Goal: Task Accomplishment & Management: Use online tool/utility

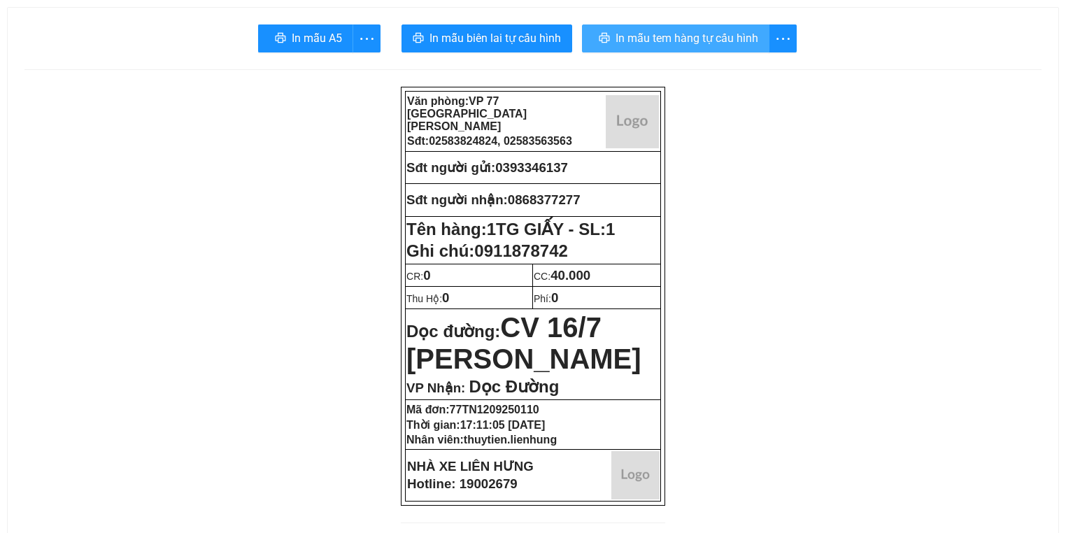
click at [634, 24] on button "In mẫu tem hàng tự cấu hình" at bounding box center [675, 38] width 187 height 28
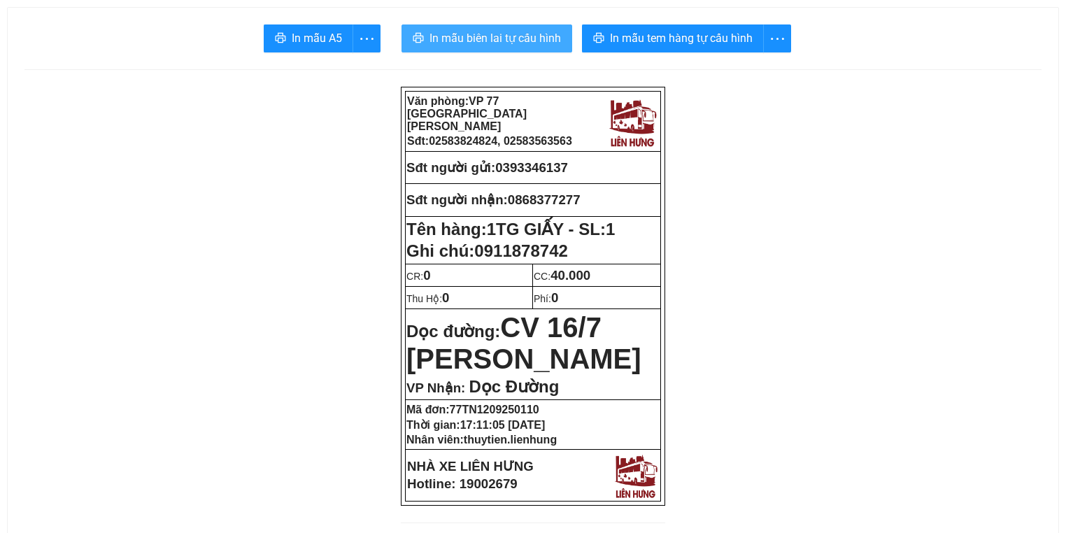
click at [501, 33] on span "In mẫu biên lai tự cấu hình" at bounding box center [496, 37] width 132 height 17
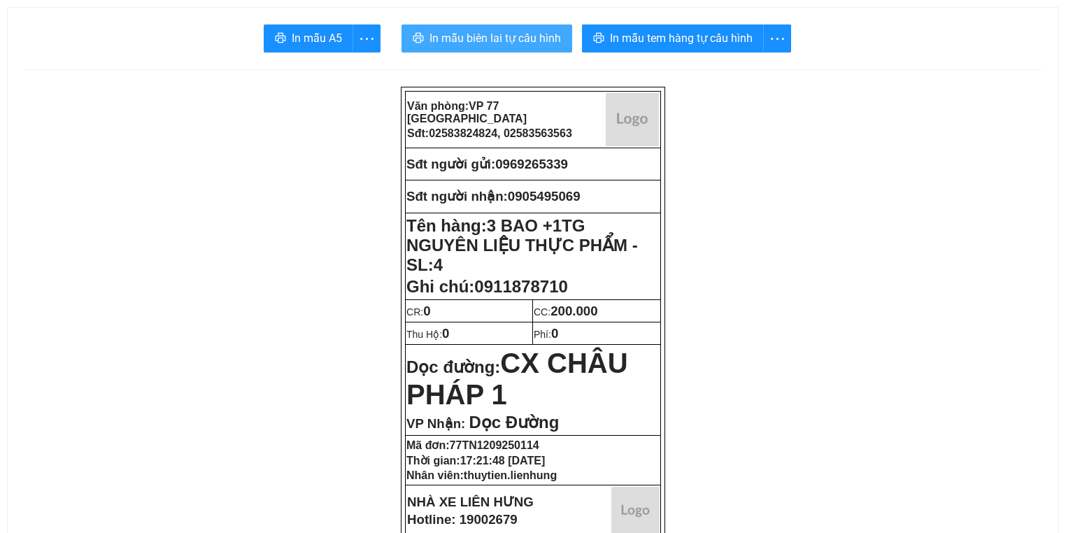
click at [460, 27] on button "In mẫu biên lai tự cấu hình" at bounding box center [487, 38] width 171 height 28
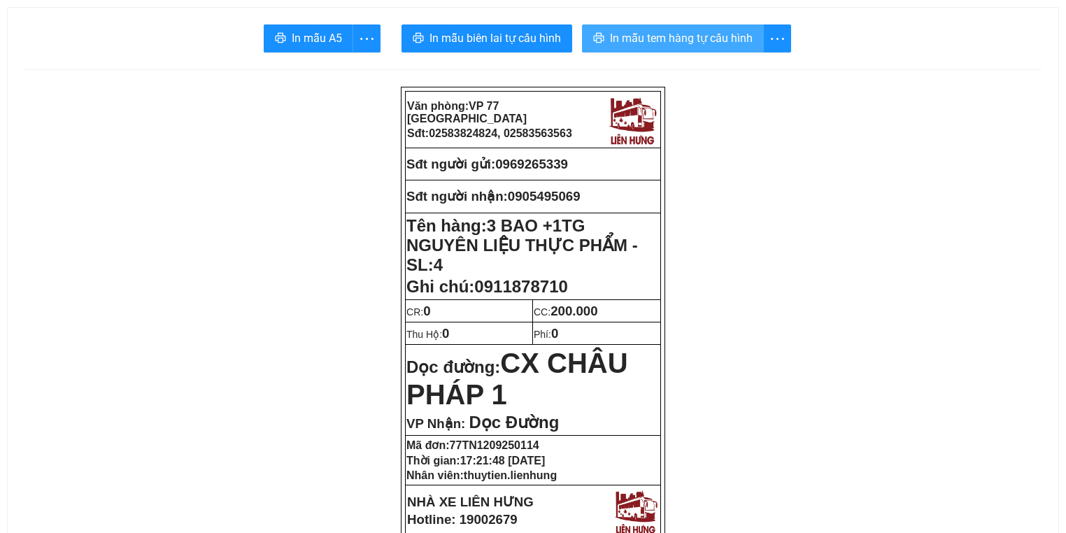
click at [697, 45] on span "In mẫu tem hàng tự cấu hình" at bounding box center [681, 37] width 143 height 17
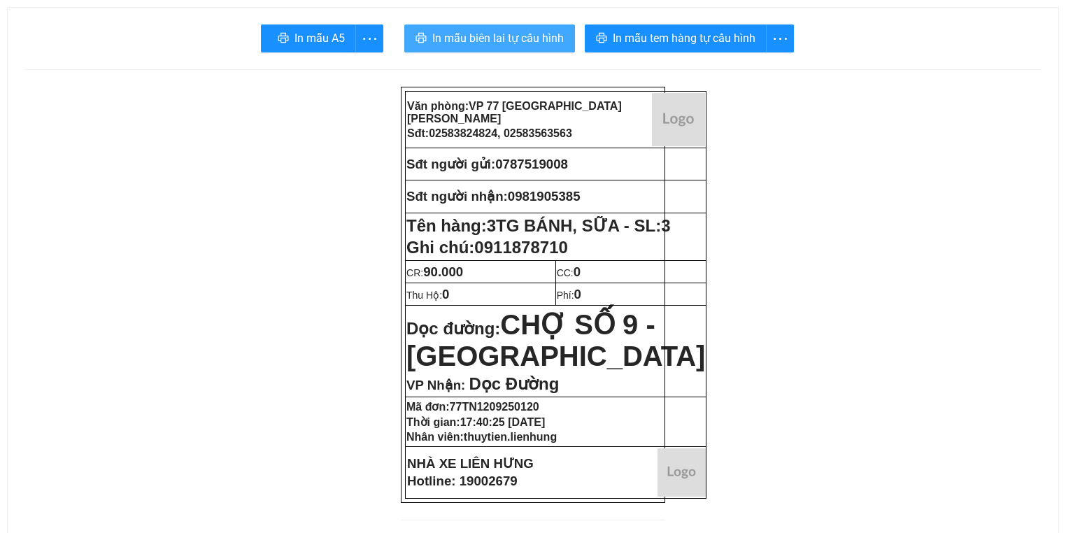
click at [510, 34] on span "In mẫu biên lai tự cấu hình" at bounding box center [498, 37] width 132 height 17
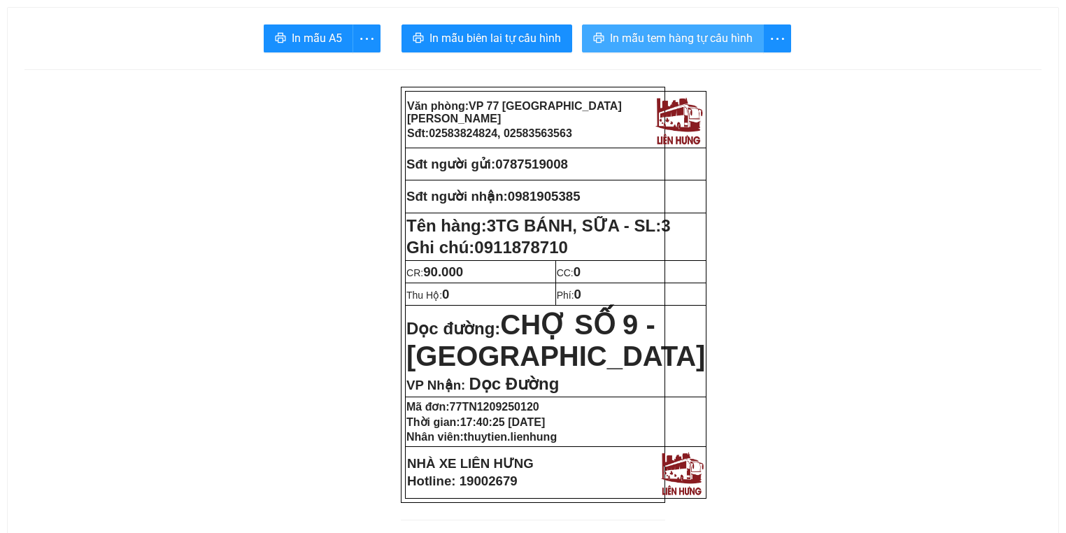
click at [636, 27] on button "In mẫu tem hàng tự cấu hình" at bounding box center [673, 38] width 182 height 28
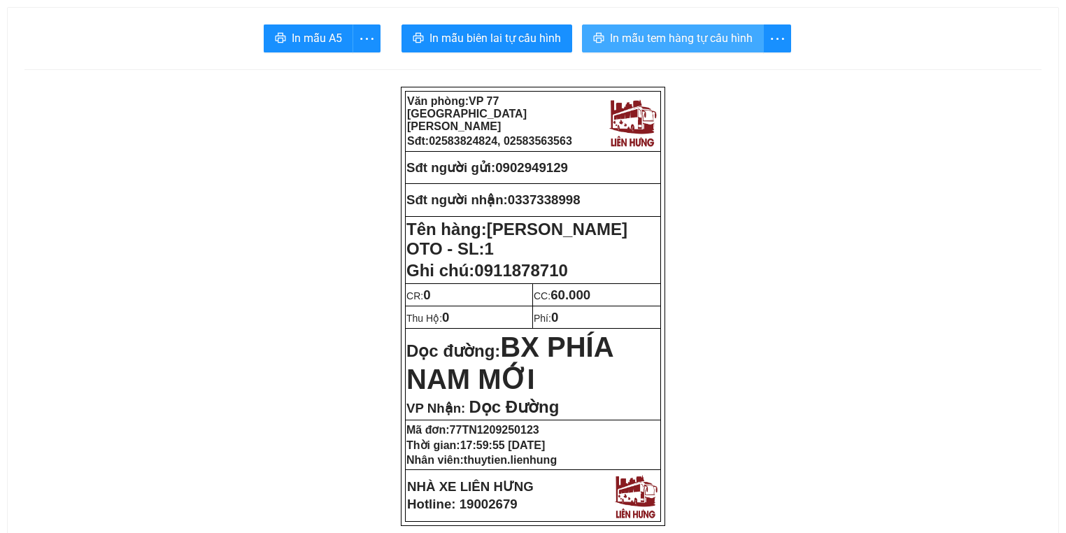
click at [641, 36] on span "In mẫu tem hàng tự cấu hình" at bounding box center [681, 37] width 143 height 17
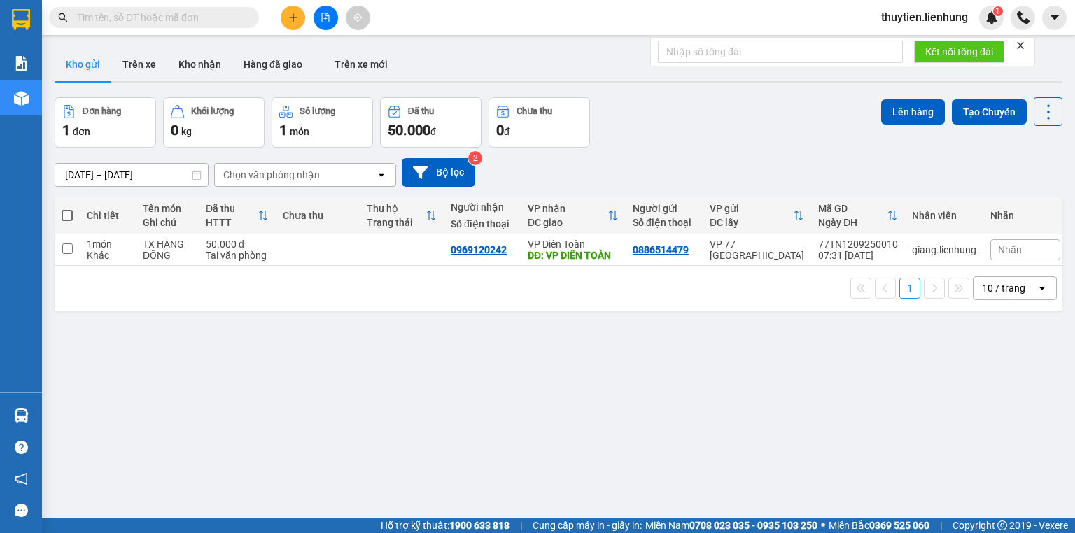
click at [199, 16] on input "text" at bounding box center [159, 17] width 165 height 15
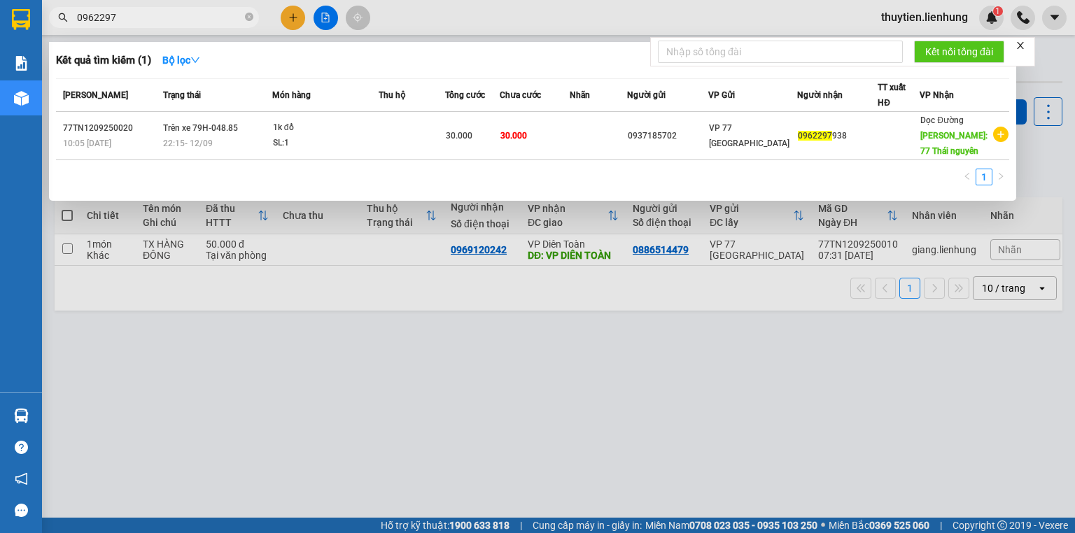
type input "0962297"
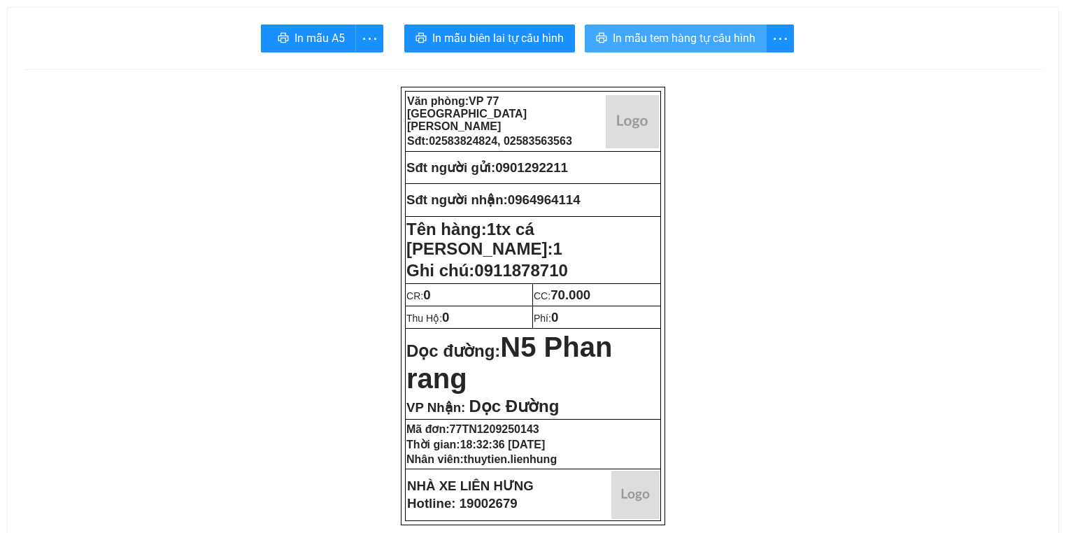
click at [615, 32] on button "In mẫu tem hàng tự cấu hình" at bounding box center [676, 38] width 182 height 28
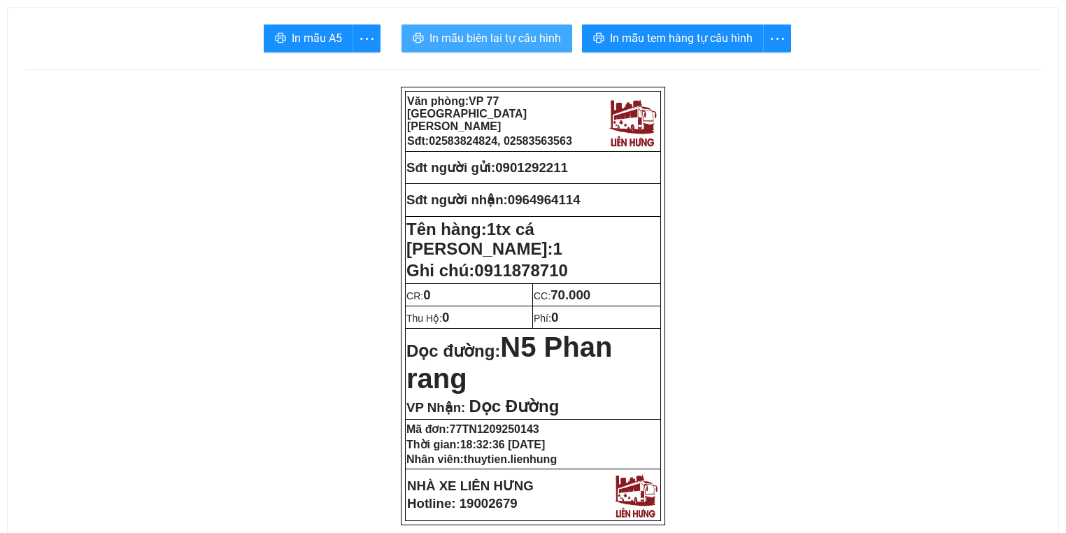
click at [499, 34] on span "In mẫu biên lai tự cấu hình" at bounding box center [496, 37] width 132 height 17
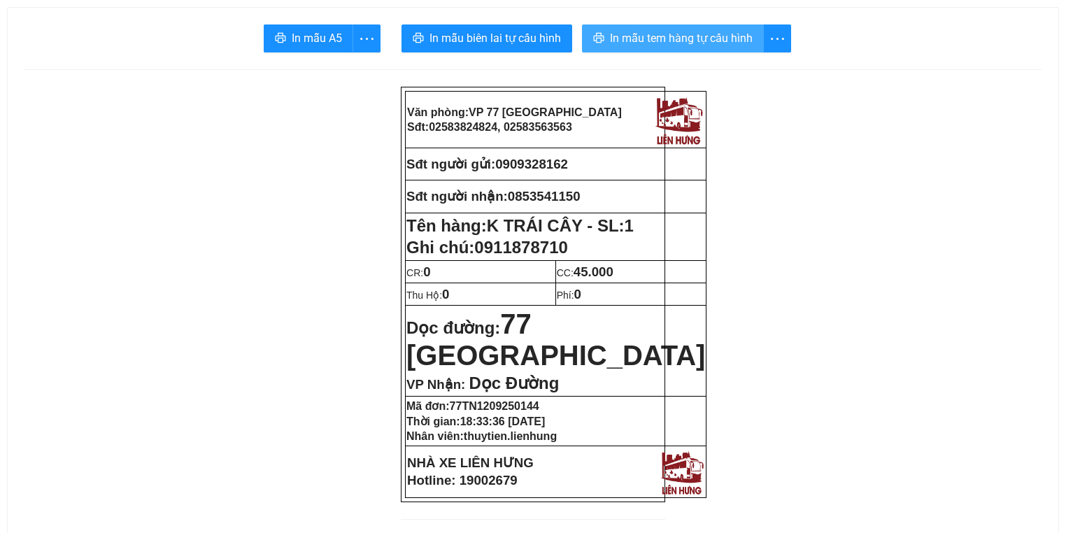
click at [644, 44] on span "In mẫu tem hàng tự cấu hình" at bounding box center [681, 37] width 143 height 17
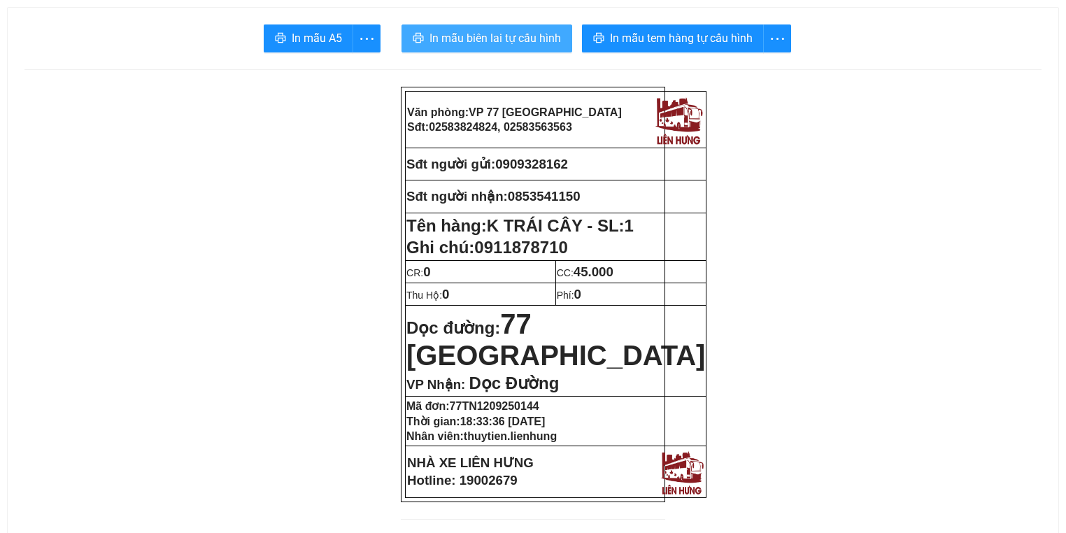
click at [539, 42] on span "In mẫu biên lai tự cấu hình" at bounding box center [496, 37] width 132 height 17
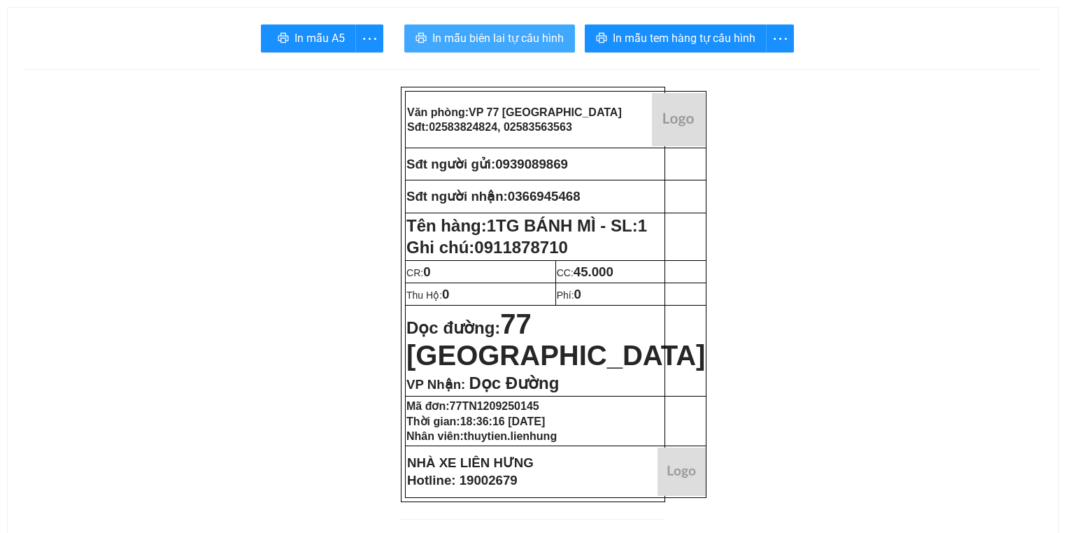
drag, startPoint x: 455, startPoint y: 36, endPoint x: 462, endPoint y: 38, distance: 7.1
click at [455, 36] on span "In mẫu biên lai tự cấu hình" at bounding box center [498, 37] width 132 height 17
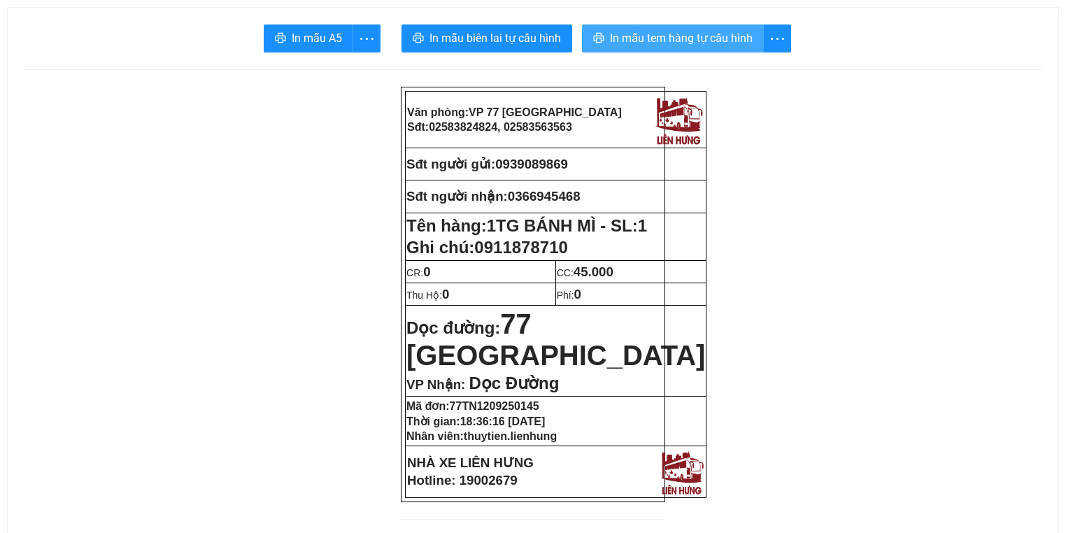
click at [654, 36] on span "In mẫu tem hàng tự cấu hình" at bounding box center [681, 37] width 143 height 17
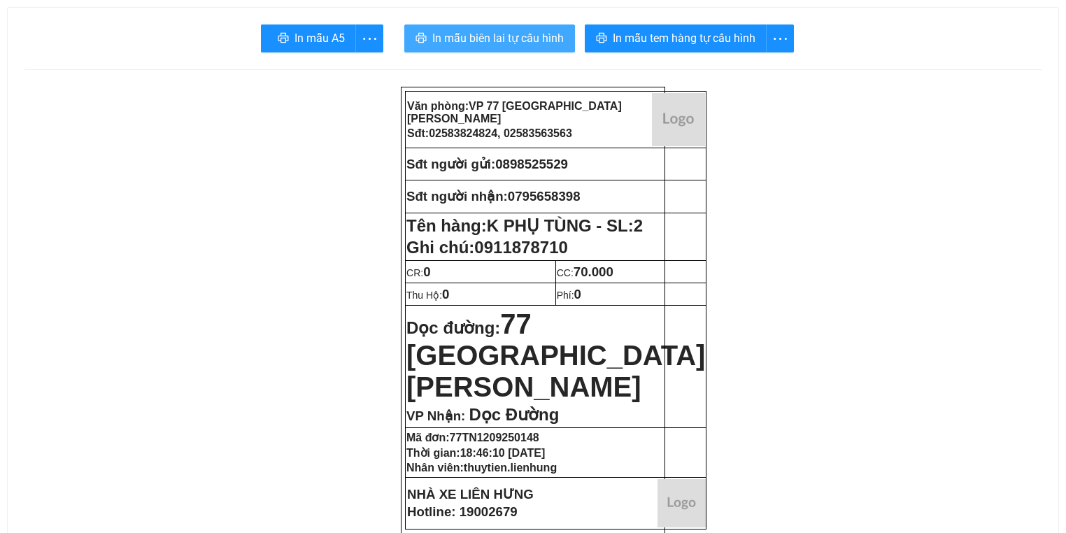
click at [458, 46] on span "In mẫu biên lai tự cấu hình" at bounding box center [498, 37] width 132 height 17
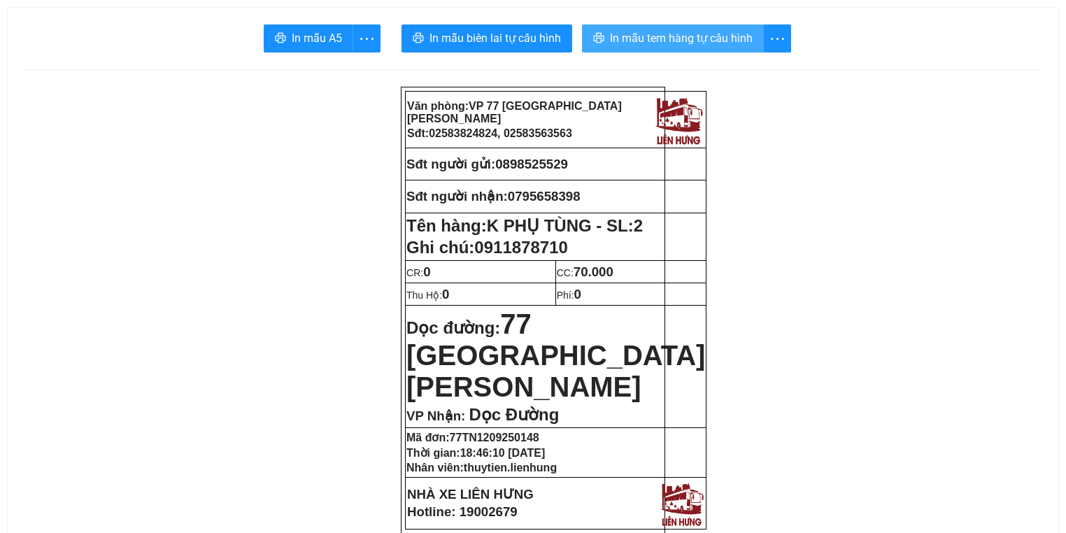
click at [614, 43] on span "In mẫu tem hàng tự cấu hình" at bounding box center [681, 37] width 143 height 17
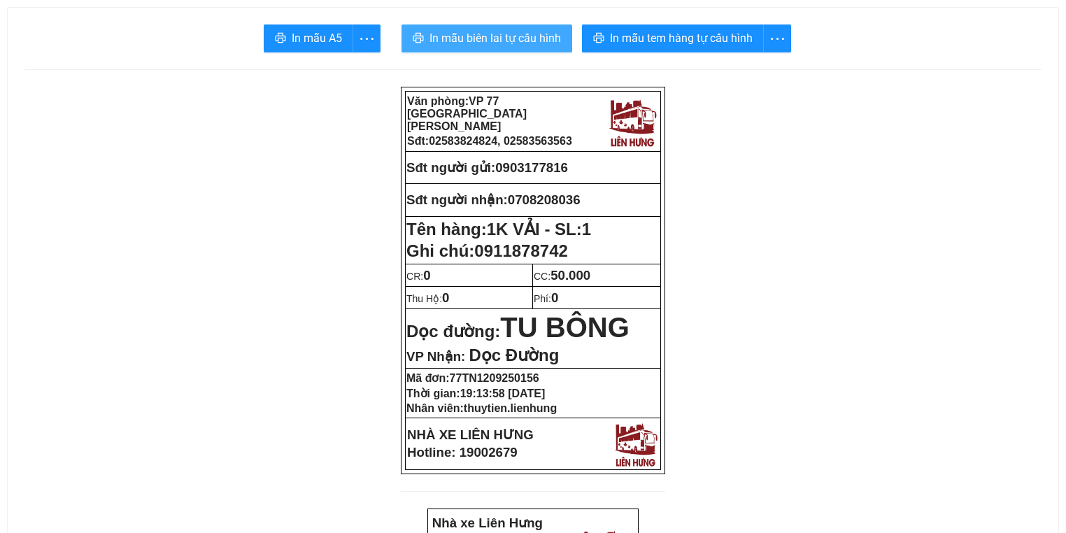
click at [539, 30] on span "In mẫu biên lai tự cấu hình" at bounding box center [496, 37] width 132 height 17
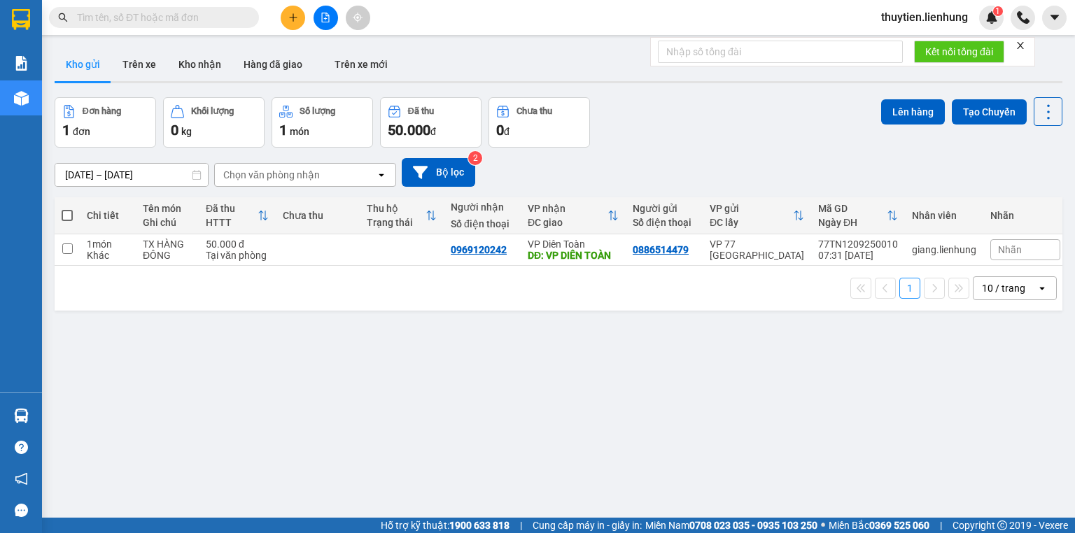
click at [322, 11] on button at bounding box center [325, 18] width 24 height 24
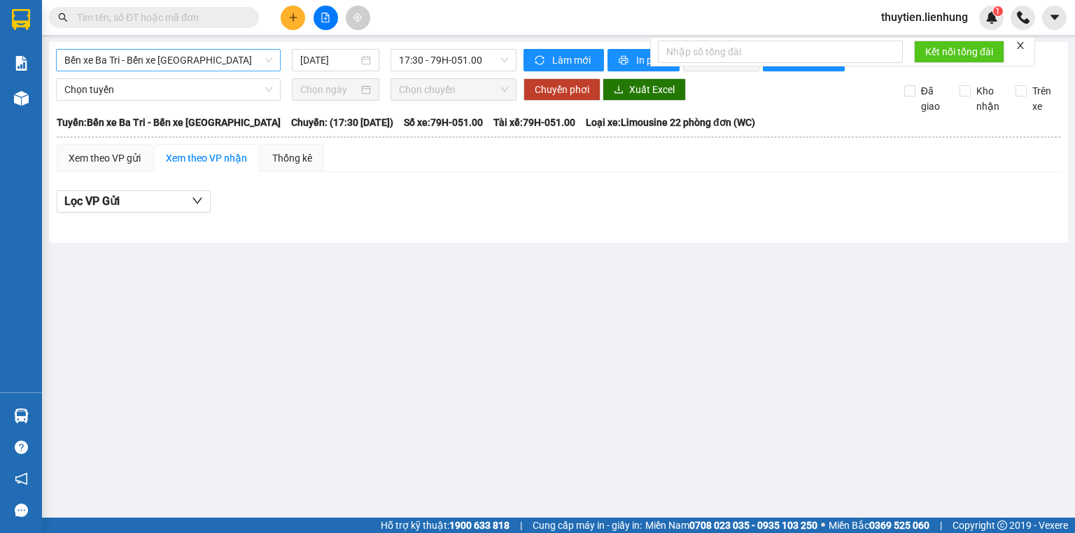
click at [161, 66] on span "Bến xe Ba Tri - Bến xe [GEOGRAPHIC_DATA]" at bounding box center [168, 60] width 208 height 21
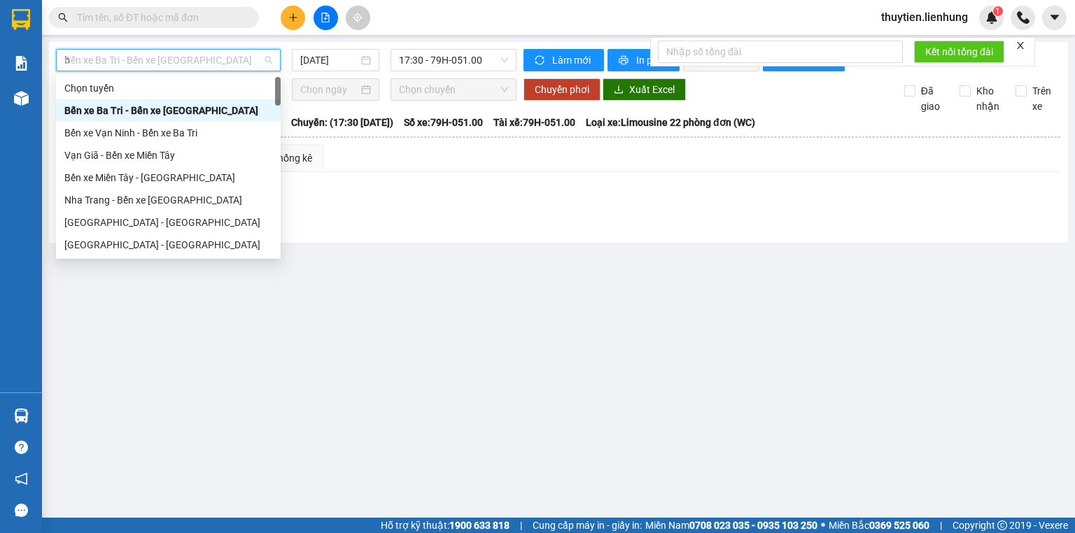
type input "be"
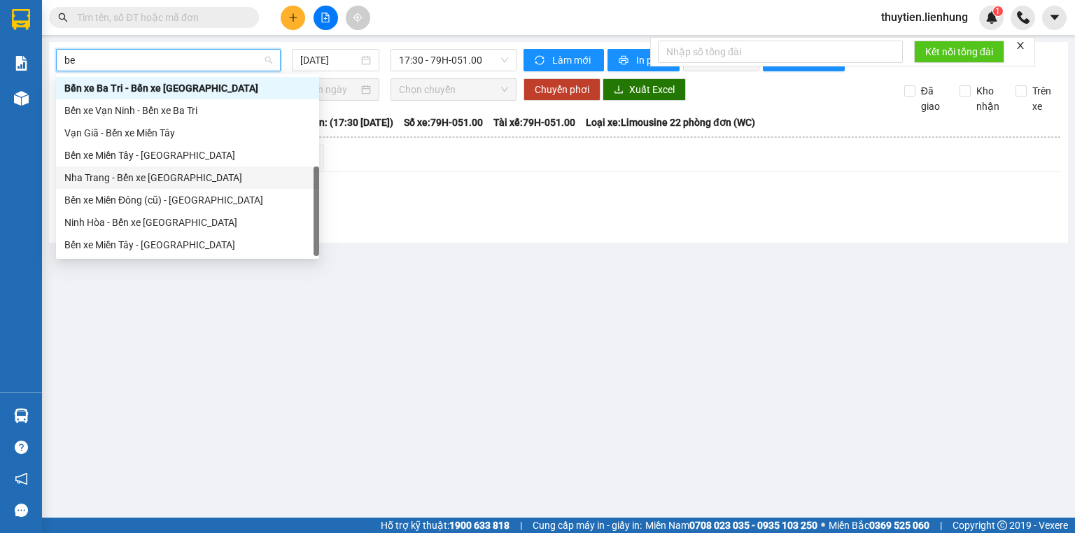
scroll to position [45, 0]
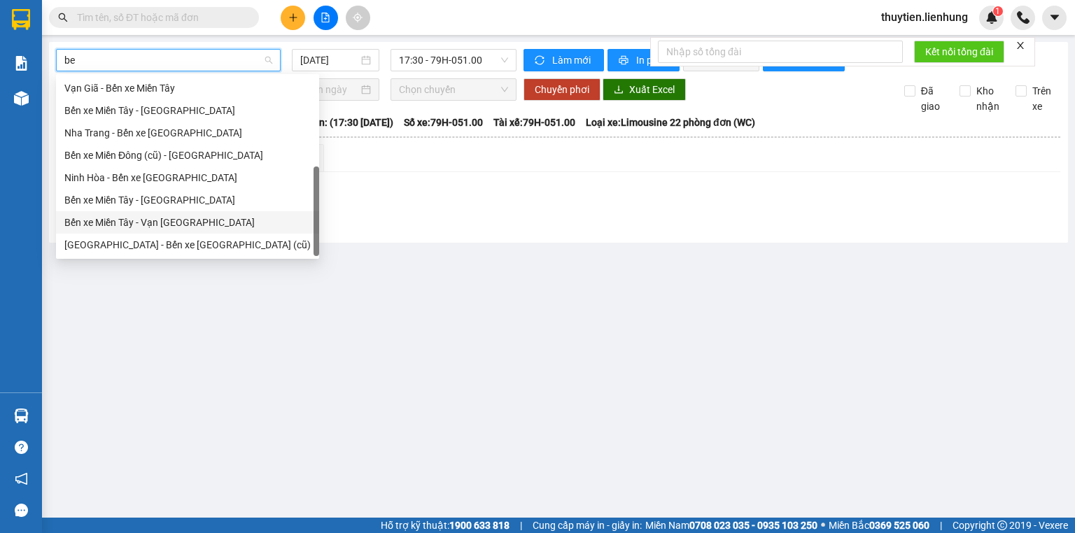
click at [114, 221] on div "Bến xe Ba Tri - Bến xe Vạn [GEOGRAPHIC_DATA] xe [GEOGRAPHIC_DATA] - Bến xe [GEO…" at bounding box center [187, 144] width 263 height 224
click at [158, 221] on div "Bến xe Miền Tây - Vạn [GEOGRAPHIC_DATA]" at bounding box center [187, 222] width 246 height 15
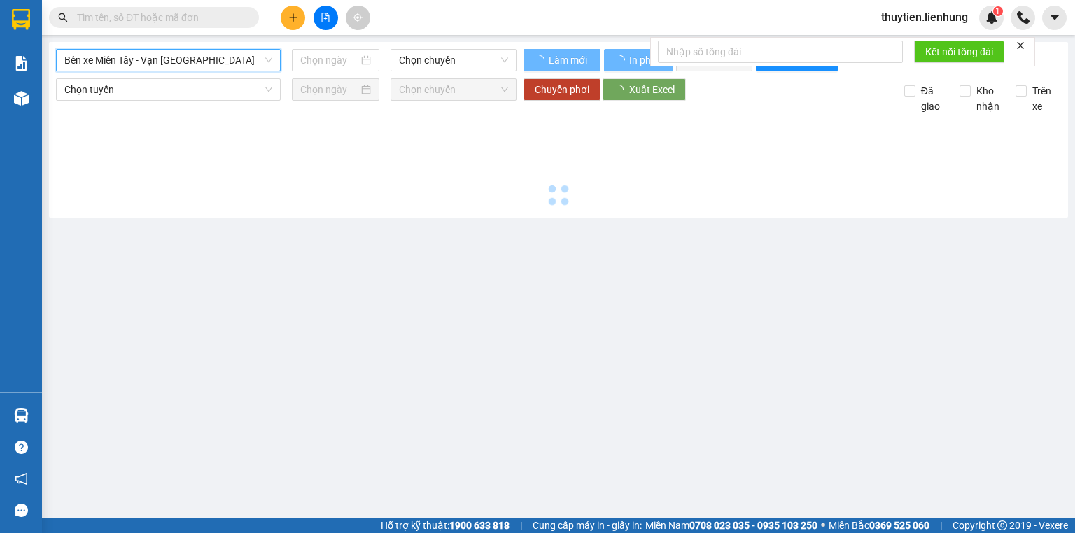
type input "[DATE]"
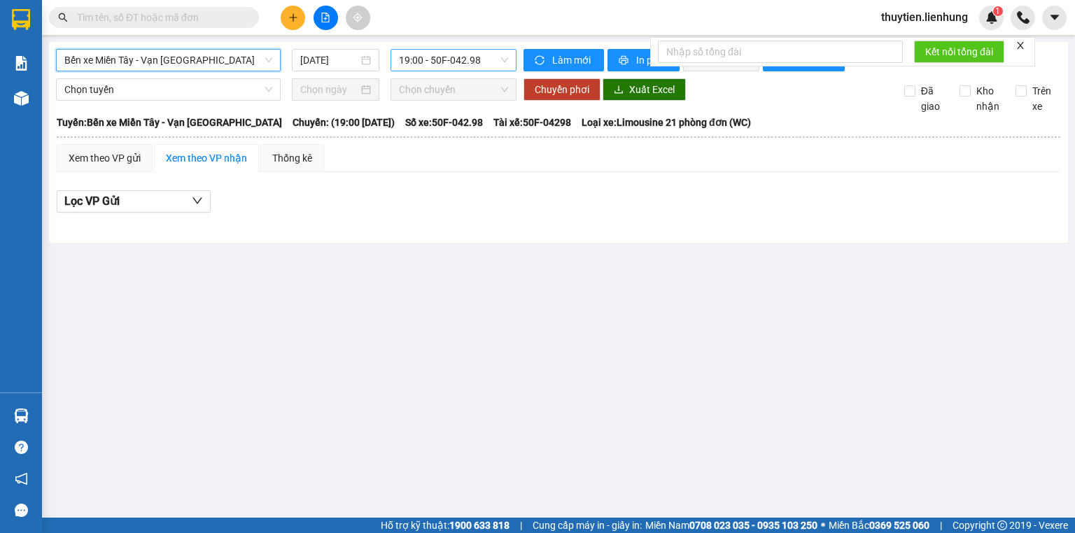
click at [465, 62] on span "19:00 - 50F-042.98" at bounding box center [454, 60] width 110 height 21
click at [413, 134] on div "20:00 - 79H-052.09" at bounding box center [453, 132] width 109 height 15
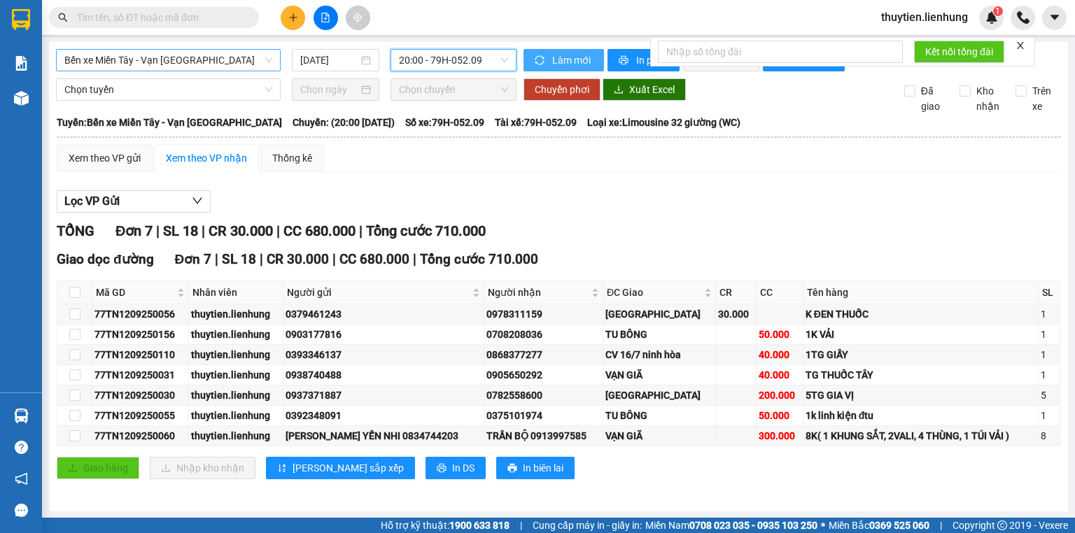
click at [582, 57] on span "Làm mới" at bounding box center [572, 59] width 41 height 15
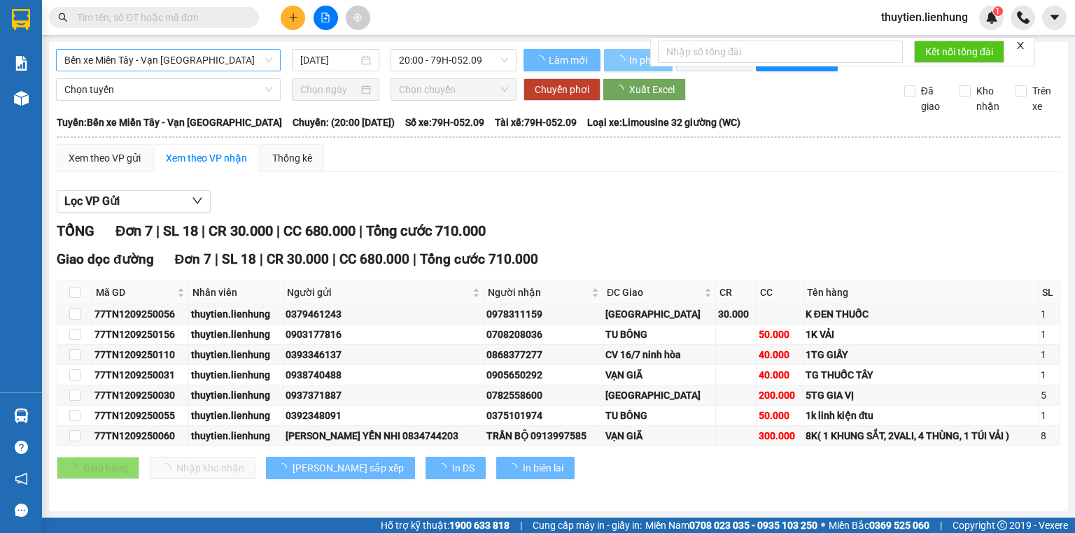
click at [637, 60] on span "In phơi" at bounding box center [645, 59] width 32 height 15
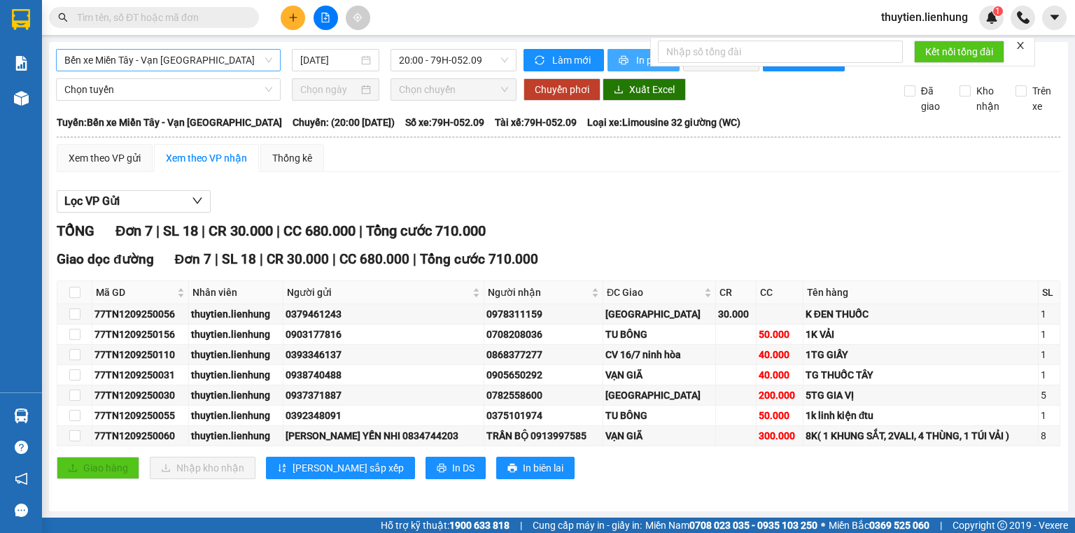
click at [623, 55] on span "printer" at bounding box center [624, 60] width 12 height 11
